Goal: Find specific page/section: Find specific page/section

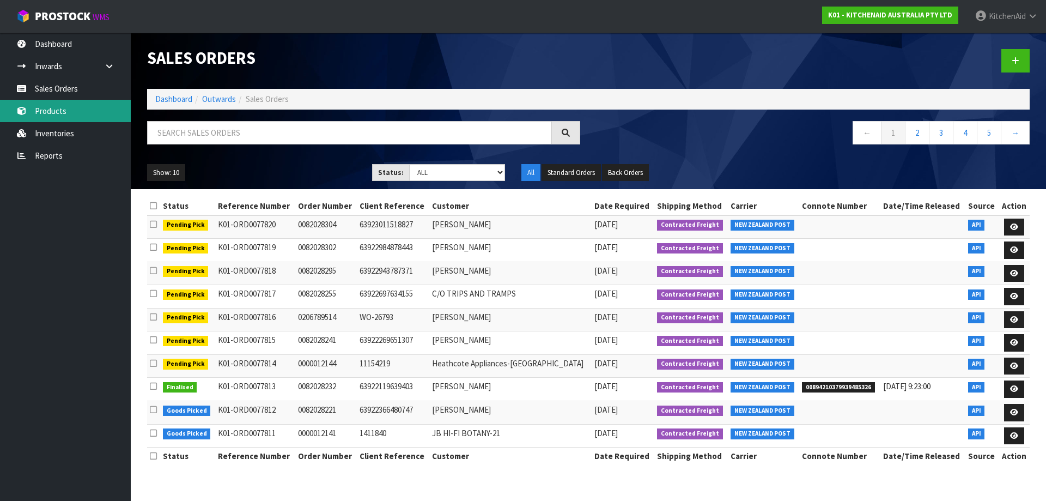
click at [51, 106] on link "Products" at bounding box center [65, 111] width 131 height 22
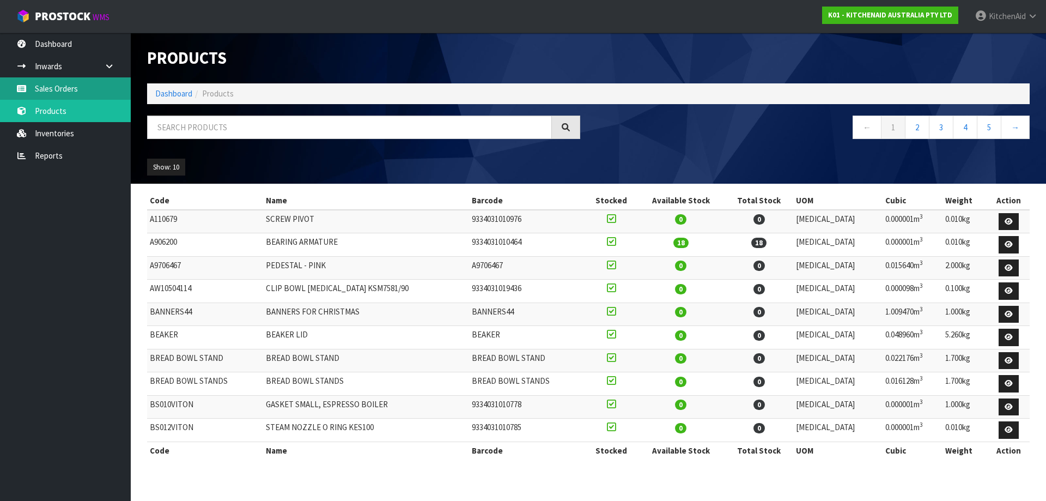
click at [71, 94] on link "Sales Orders" at bounding box center [65, 88] width 131 height 22
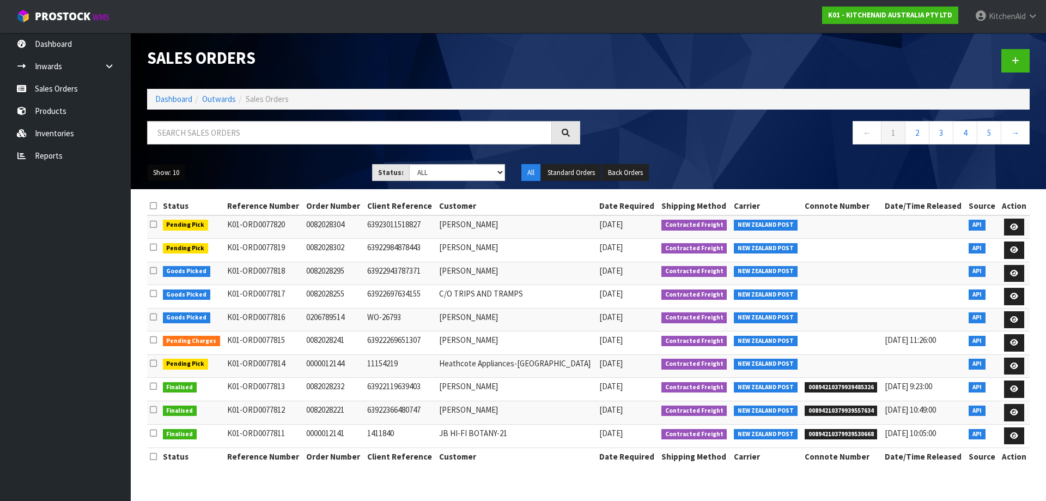
click at [176, 171] on button "Show: 10" at bounding box center [166, 172] width 38 height 17
click at [254, 163] on div "Show: 10 5 10 25 50 Status: Draft Pending Allocated Pending Pick Goods Picked G…" at bounding box center [588, 173] width 899 height 34
click at [48, 113] on link "Products" at bounding box center [65, 111] width 131 height 22
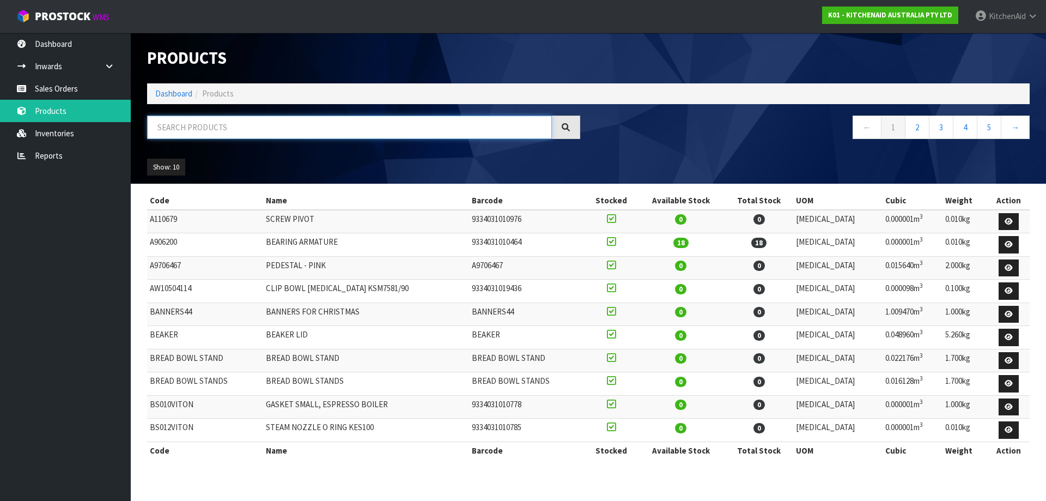
click at [295, 131] on input "text" at bounding box center [349, 126] width 405 height 23
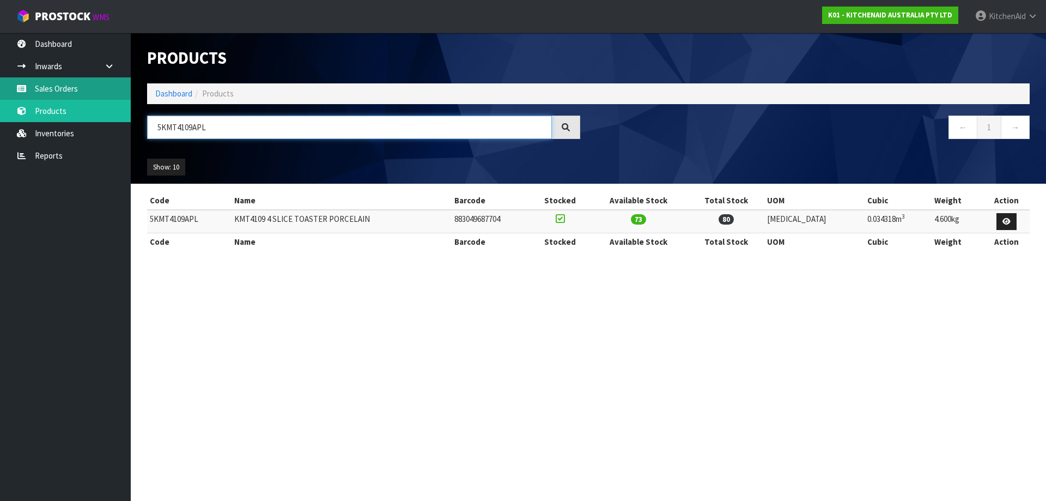
type input "5KMT4109APL"
click at [87, 81] on link "Sales Orders" at bounding box center [65, 88] width 131 height 22
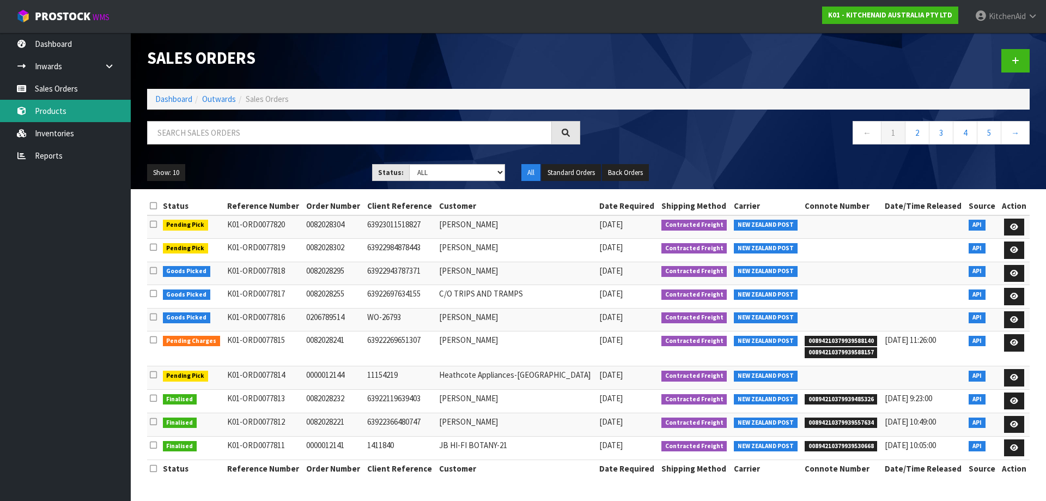
click at [59, 112] on link "Products" at bounding box center [65, 111] width 131 height 22
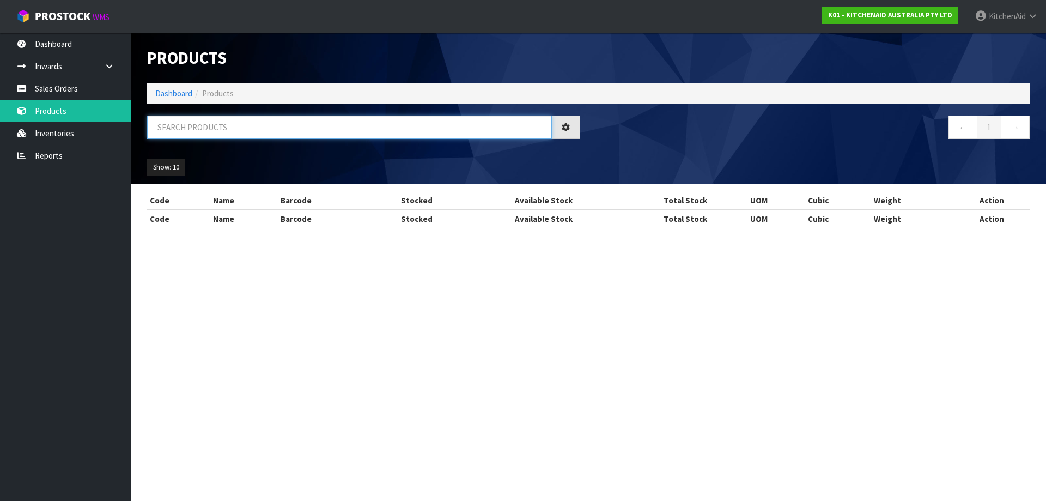
click at [282, 127] on input "text" at bounding box center [349, 126] width 405 height 23
paste input "5KMT4109ABM"
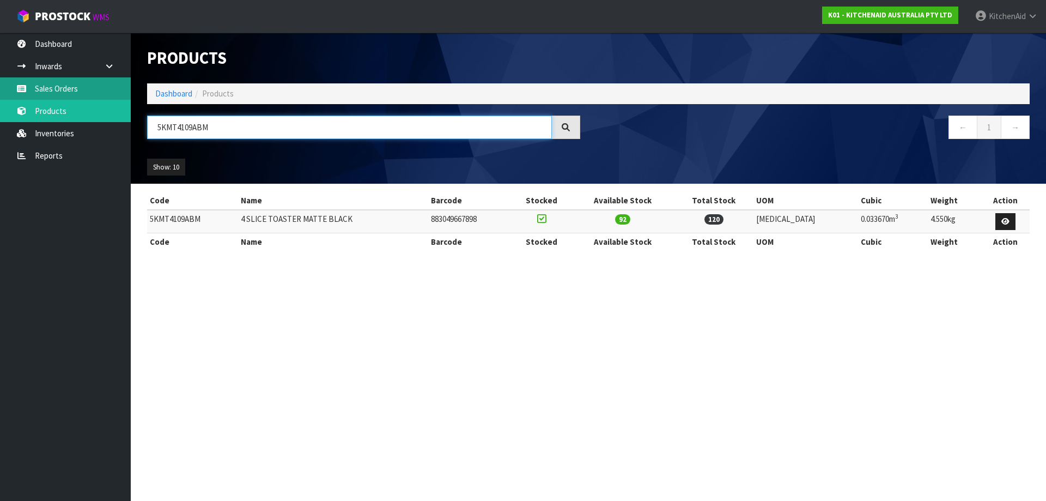
type input "5KMT4109ABM"
click at [61, 92] on link "Sales Orders" at bounding box center [65, 88] width 131 height 22
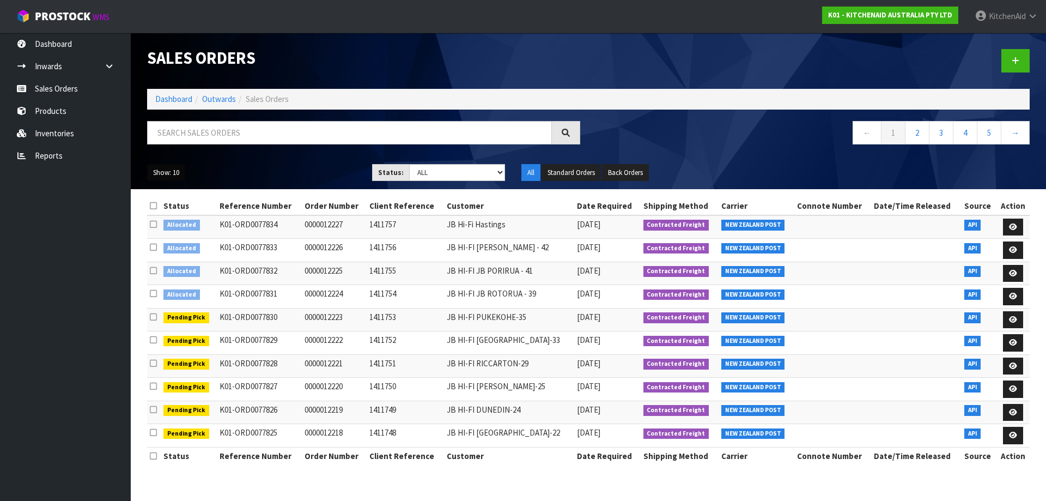
click at [171, 178] on button "Show: 10" at bounding box center [166, 172] width 38 height 17
click at [174, 220] on link "25" at bounding box center [191, 222] width 86 height 15
